Goal: Check status

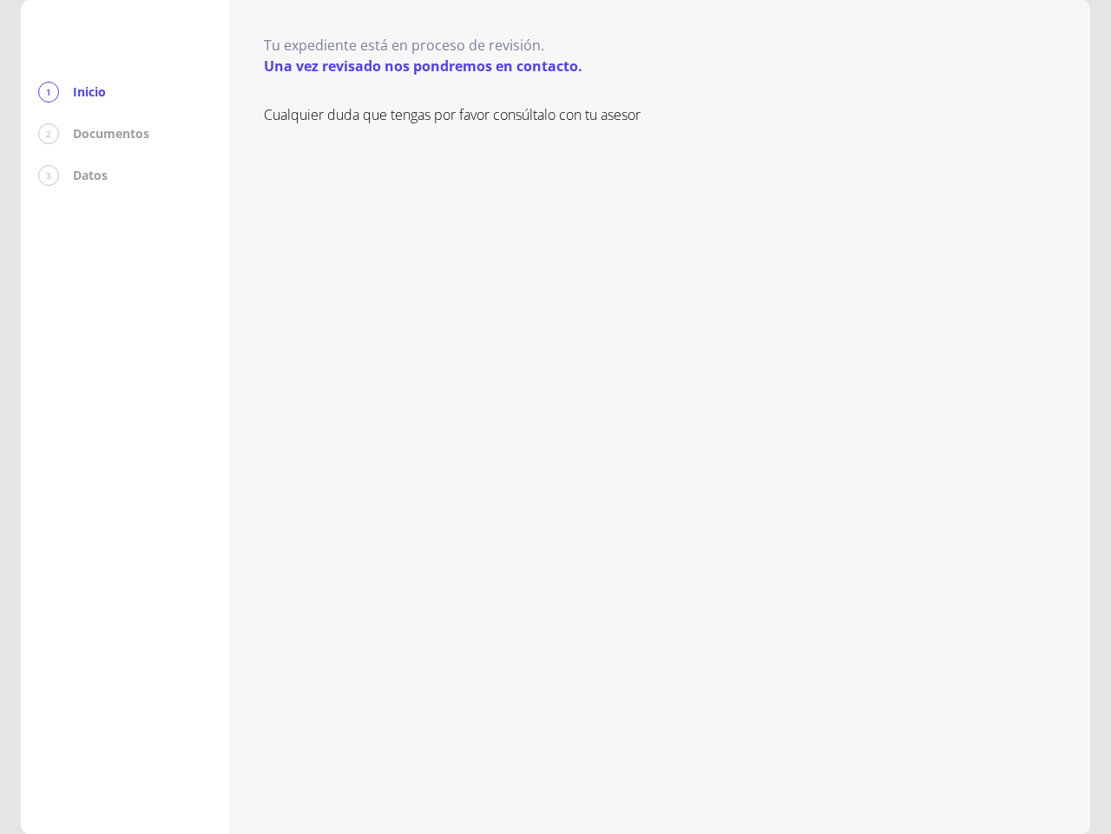
click at [556, 417] on div "Cualquier duda que tengas por favor consúltalo con tu asesor" at bounding box center [660, 451] width 792 height 695
